Goal: Information Seeking & Learning: Learn about a topic

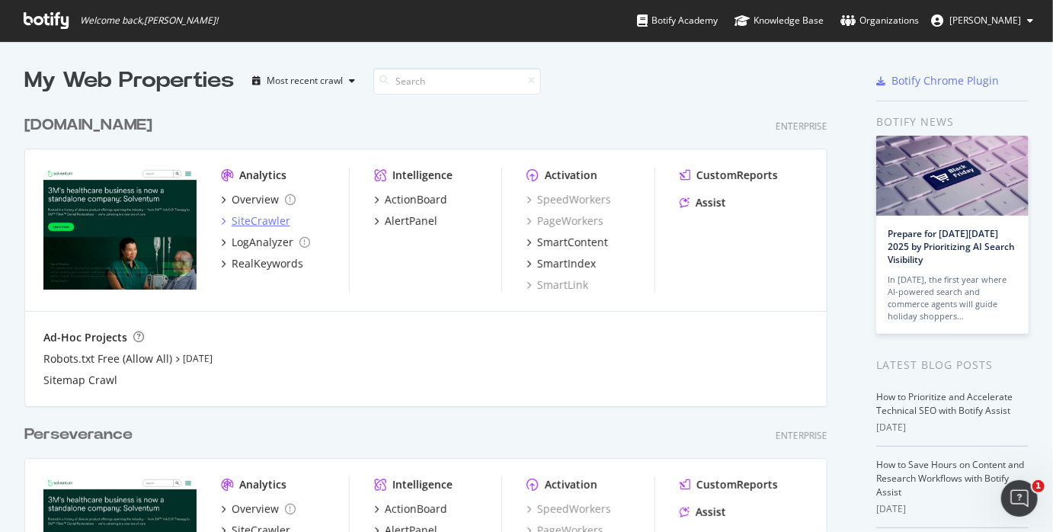
click at [253, 223] on div "SiteCrawler" at bounding box center [261, 220] width 59 height 15
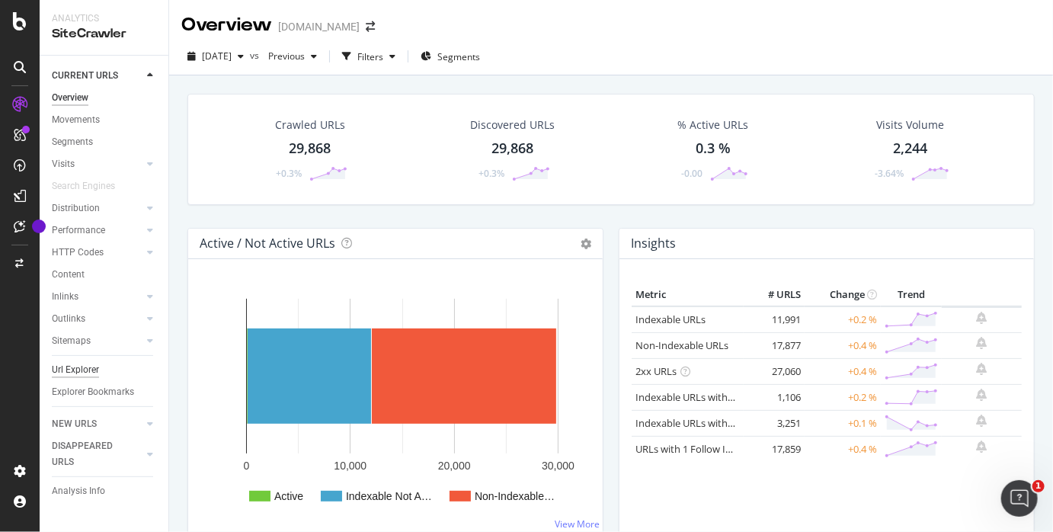
click at [85, 369] on div "Url Explorer" at bounding box center [75, 370] width 47 height 16
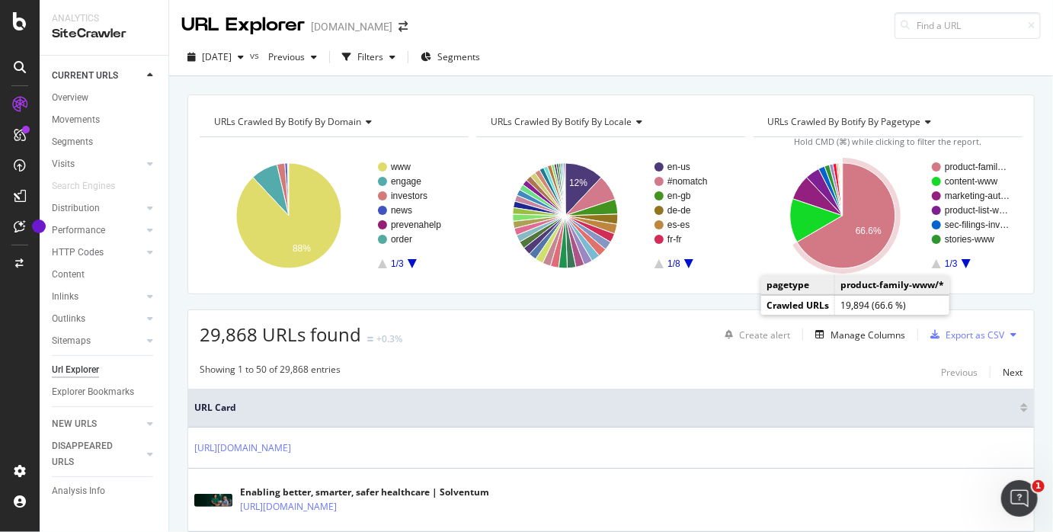
click at [872, 208] on icon "A chart." at bounding box center [846, 215] width 98 height 105
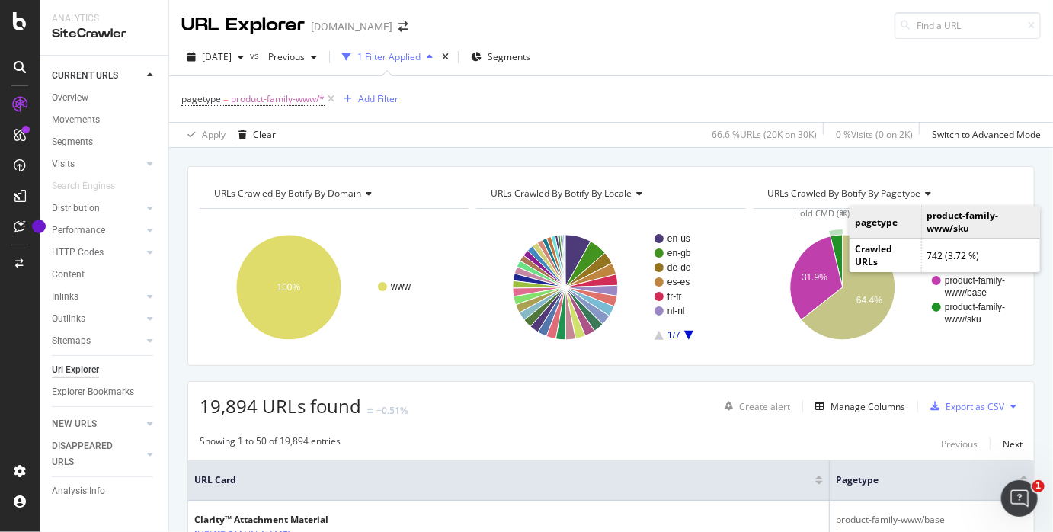
click at [837, 242] on icon "A chart." at bounding box center [837, 261] width 12 height 53
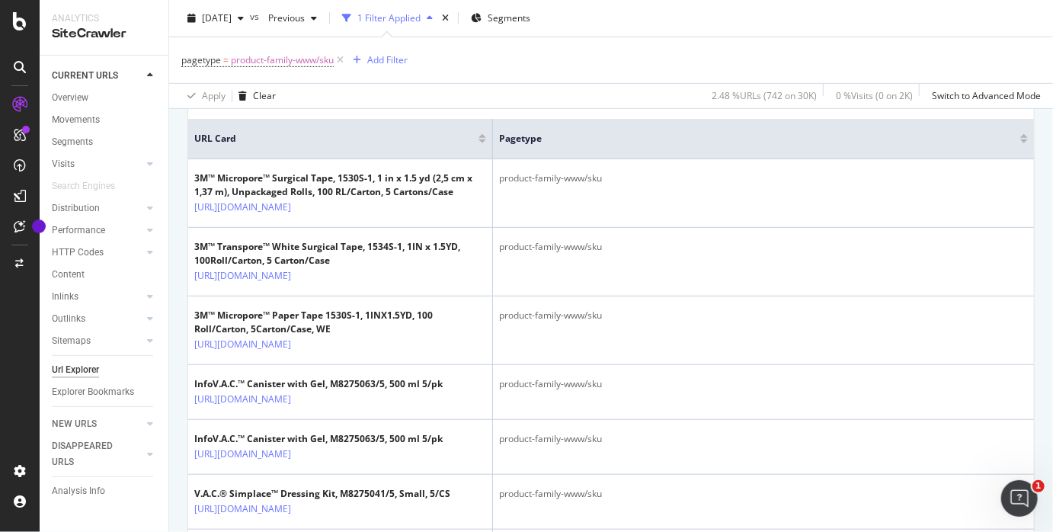
scroll to position [351, 0]
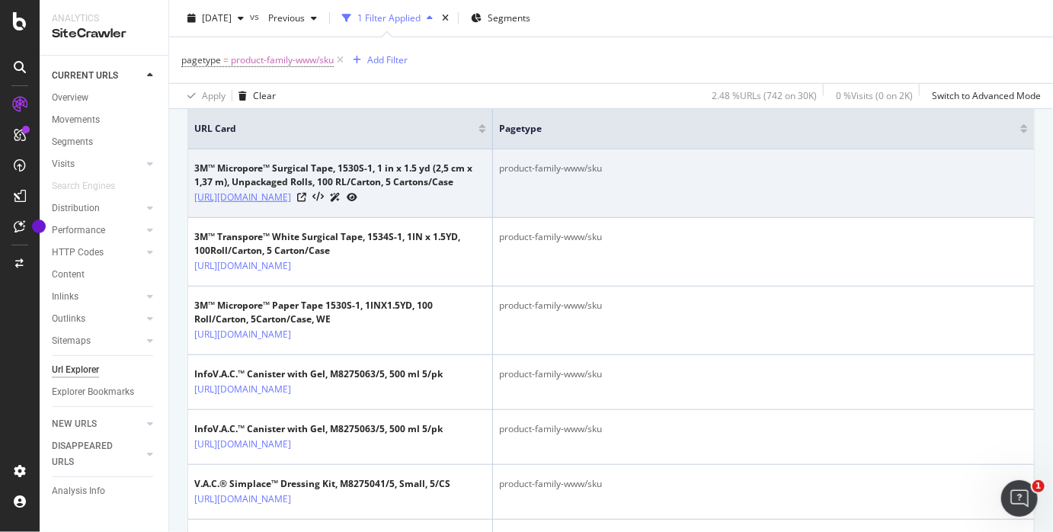
click at [291, 194] on link "[URL][DOMAIN_NAME]" at bounding box center [242, 197] width 97 height 15
click at [306, 202] on icon at bounding box center [301, 197] width 9 height 9
